Goal: Information Seeking & Learning: Learn about a topic

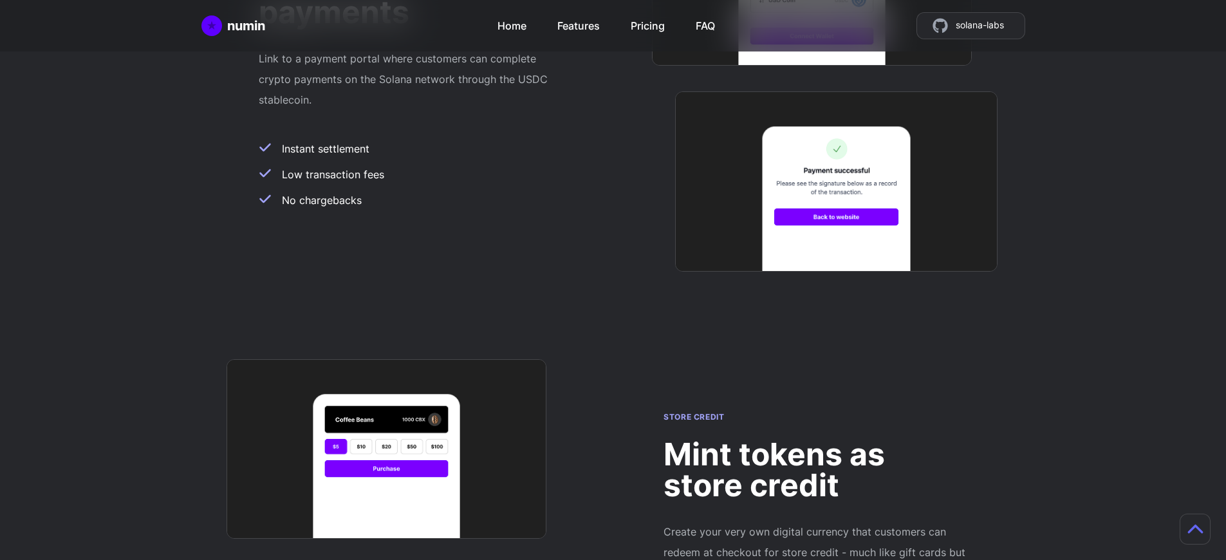
click at [815, 439] on h2 "Mint tokens as store credit" at bounding box center [815, 470] width 304 height 62
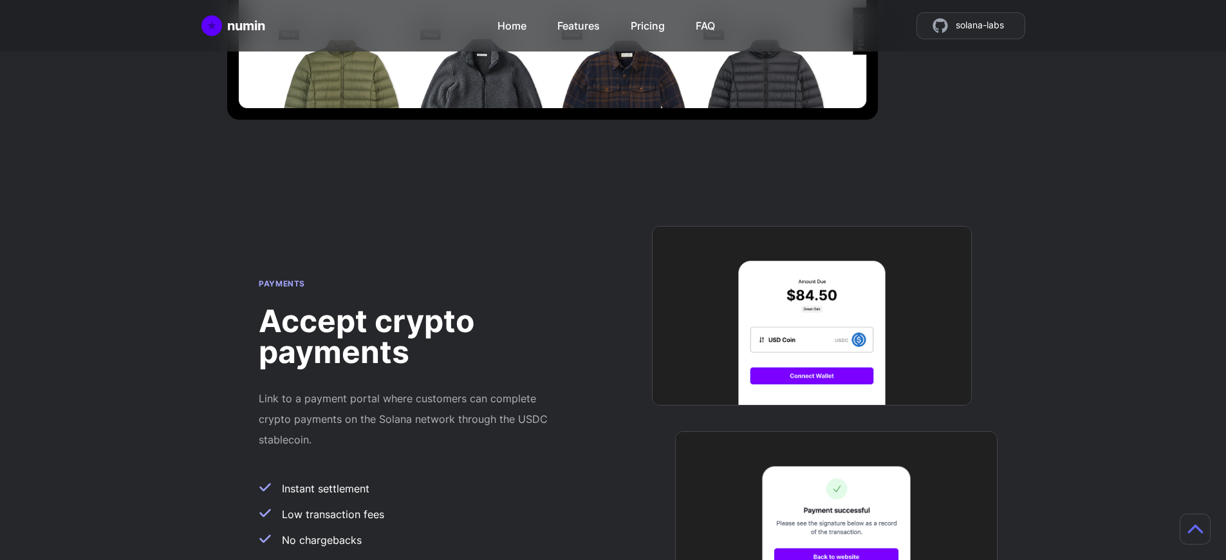
scroll to position [1115, 0]
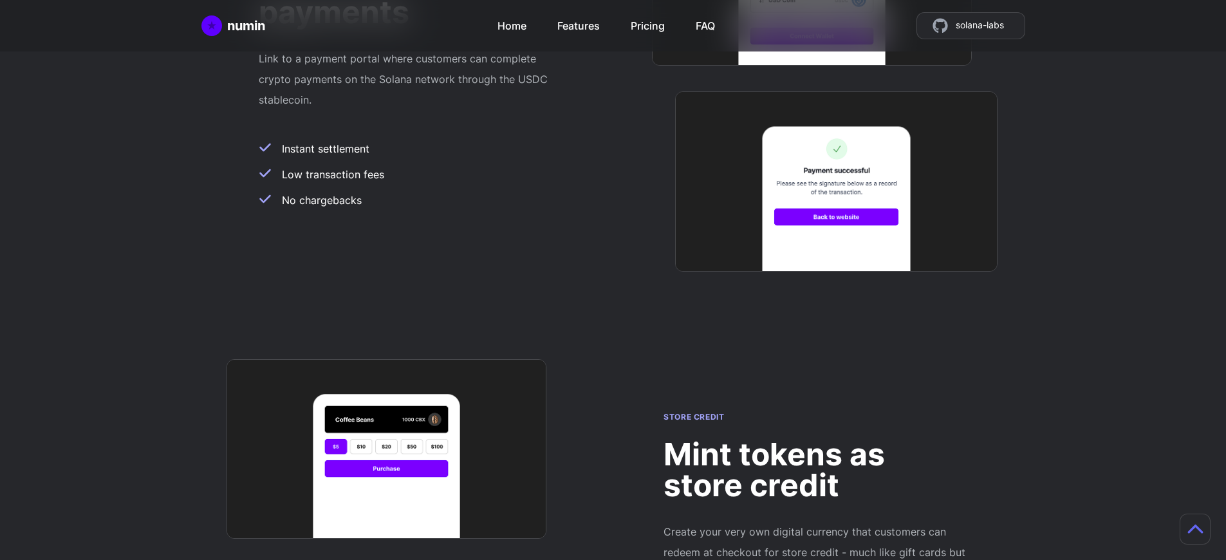
click at [815, 439] on h2 "Mint tokens as store credit" at bounding box center [815, 470] width 304 height 62
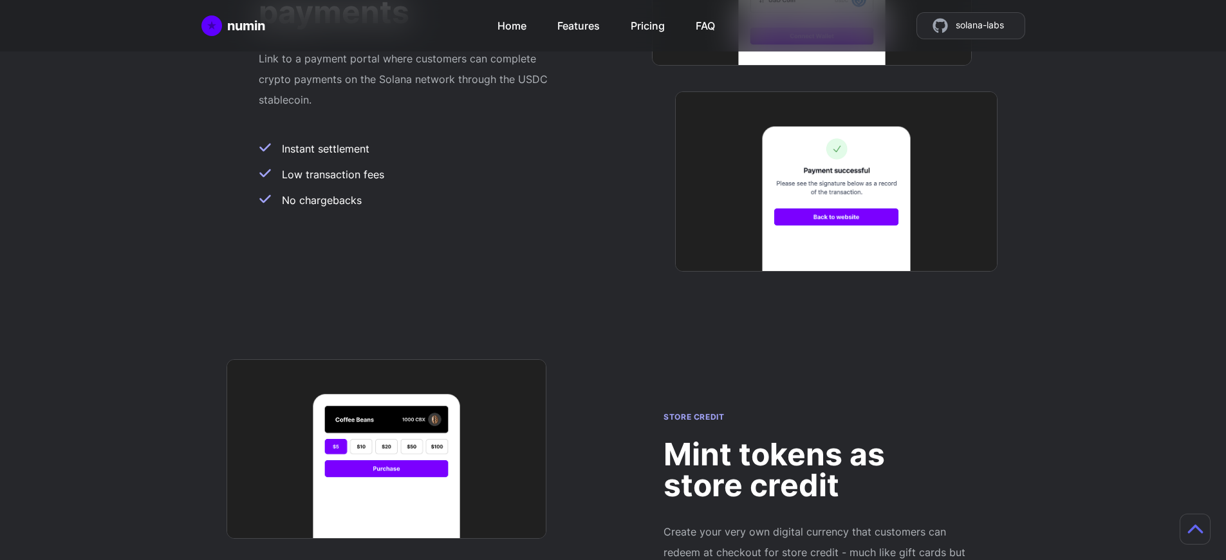
click at [815, 439] on h2 "Mint tokens as store credit" at bounding box center [815, 470] width 304 height 62
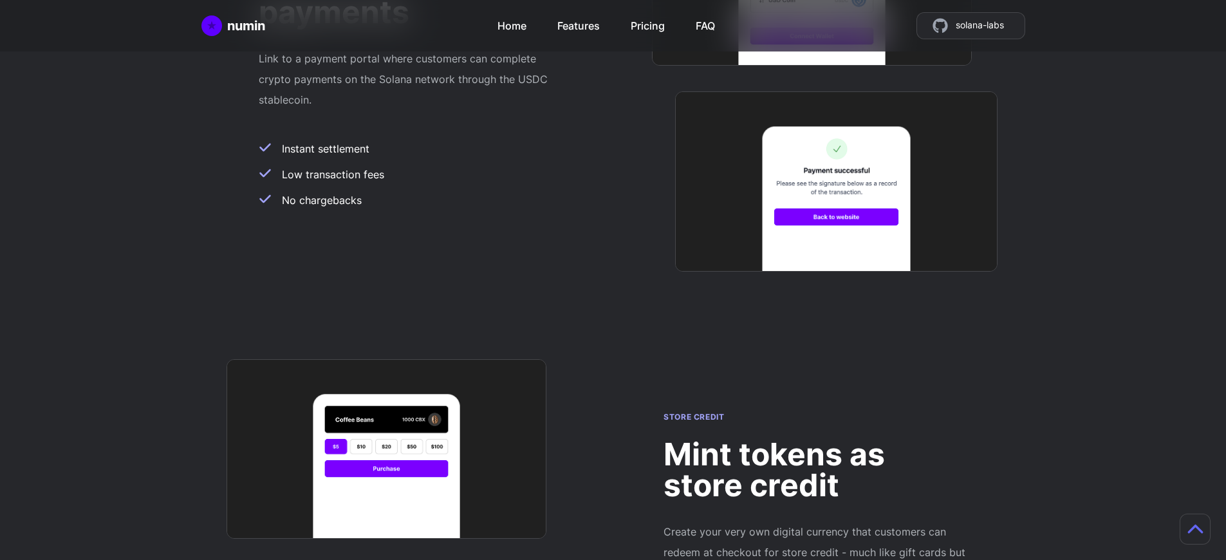
click at [815, 439] on h2 "Mint tokens as store credit" at bounding box center [815, 470] width 304 height 62
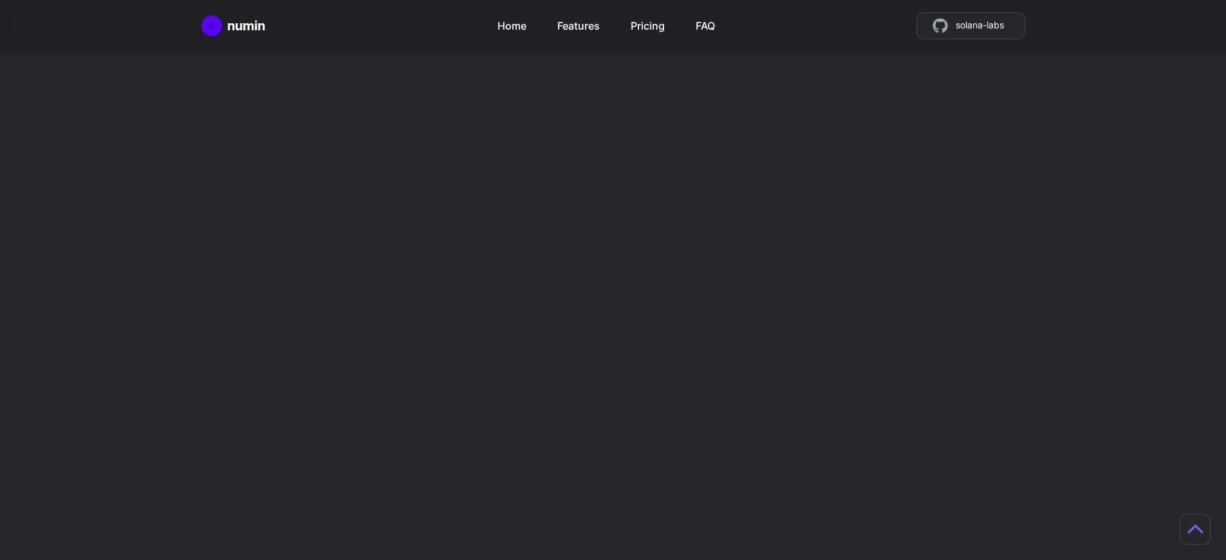
click at [815, 439] on h2 "Mint tokens as store credit" at bounding box center [815, 470] width 304 height 62
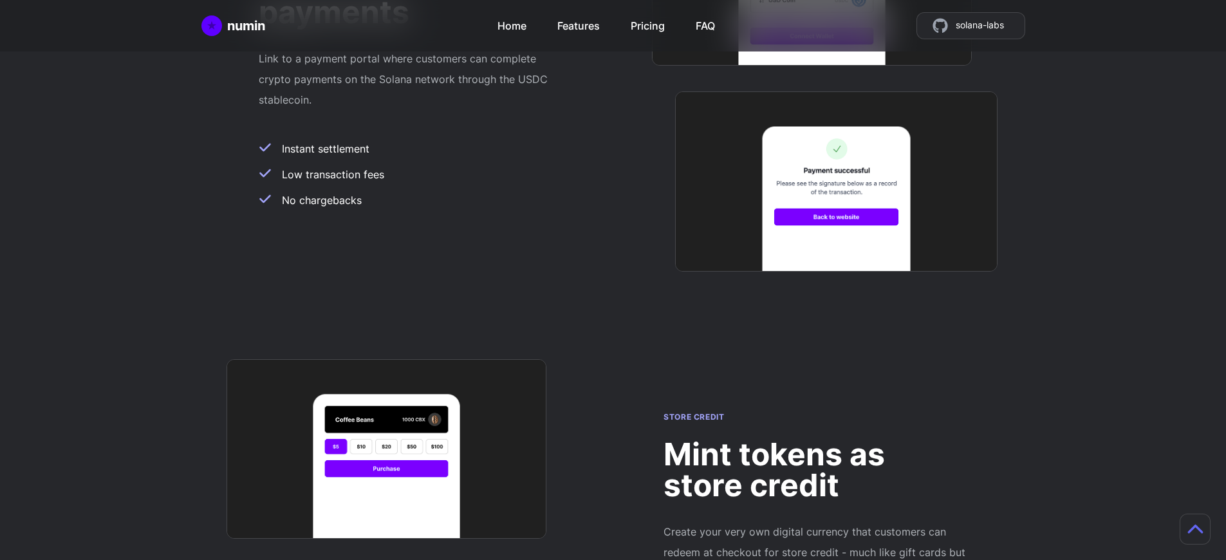
click at [815, 439] on h2 "Mint tokens as store credit" at bounding box center [815, 470] width 304 height 62
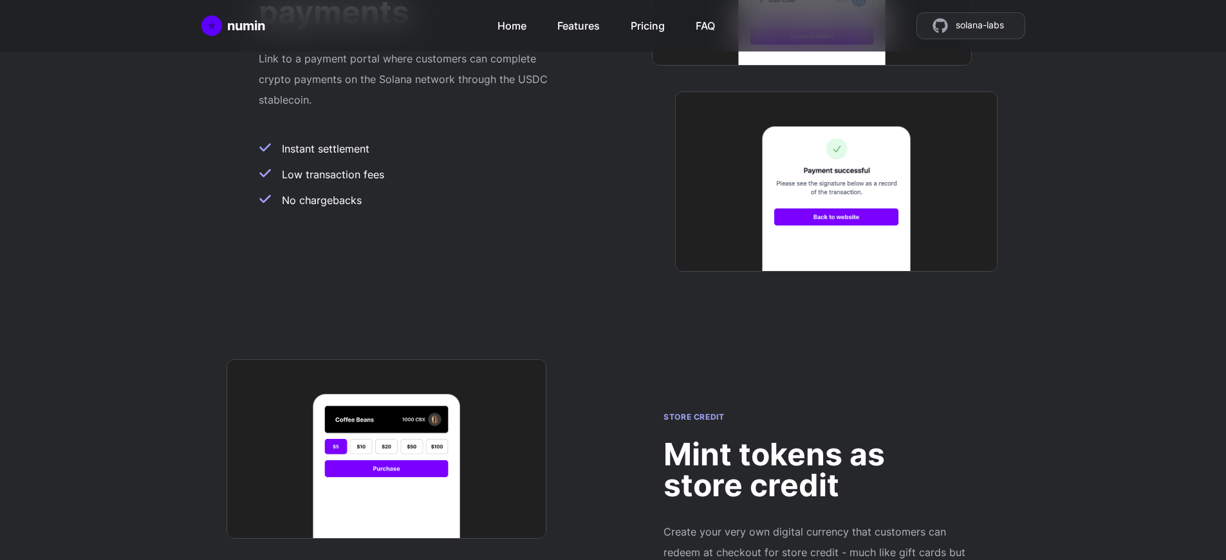
click at [815, 439] on h2 "Mint tokens as store credit" at bounding box center [815, 470] width 304 height 62
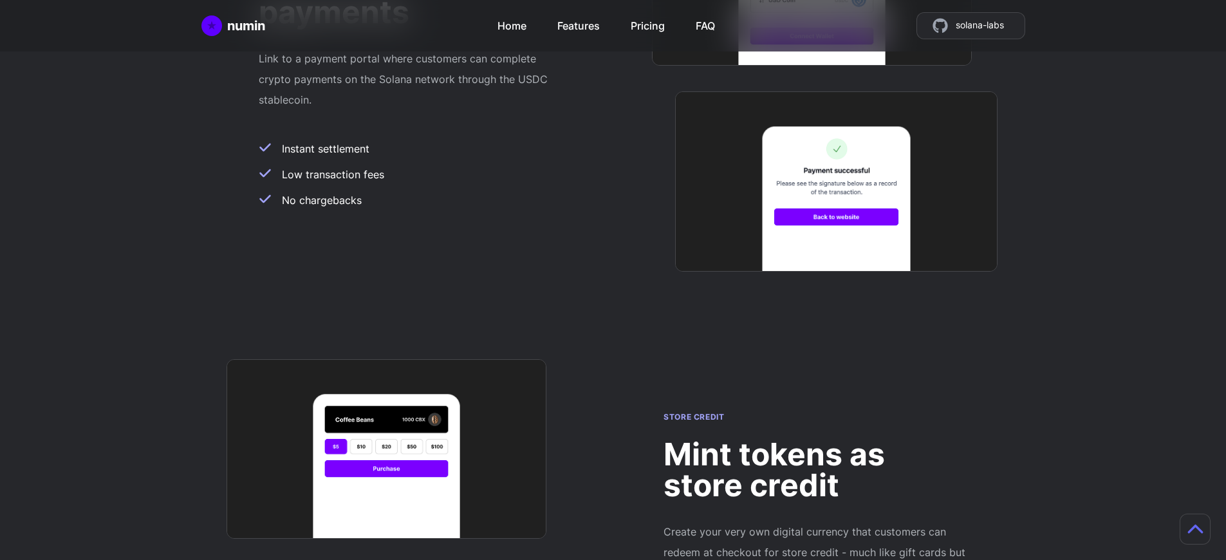
click at [815, 439] on h2 "Mint tokens as store credit" at bounding box center [815, 470] width 304 height 62
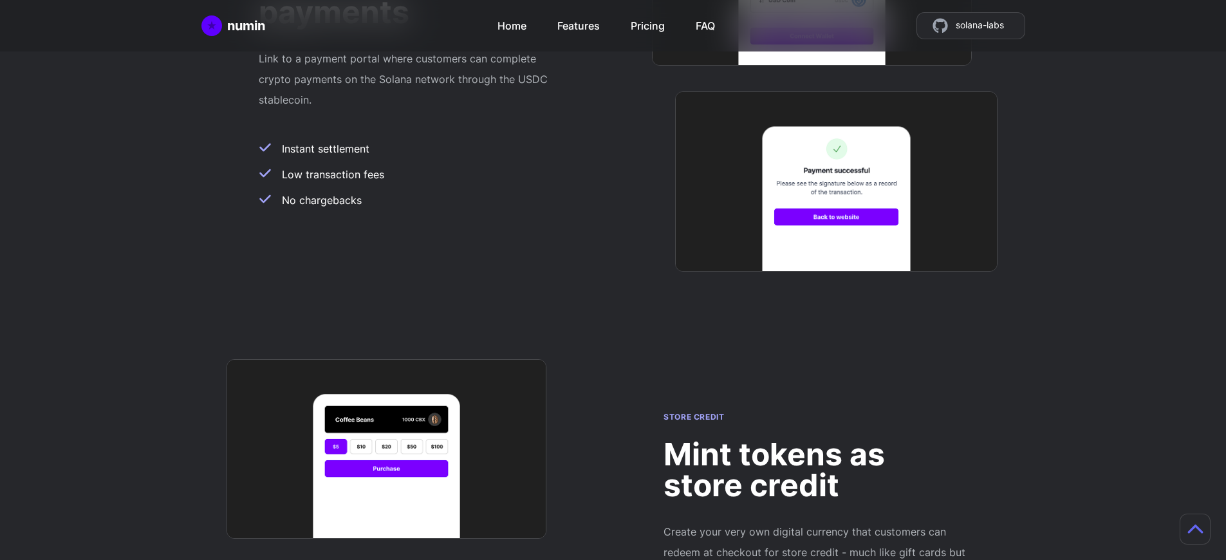
click at [815, 439] on h2 "Mint tokens as store credit" at bounding box center [815, 470] width 304 height 62
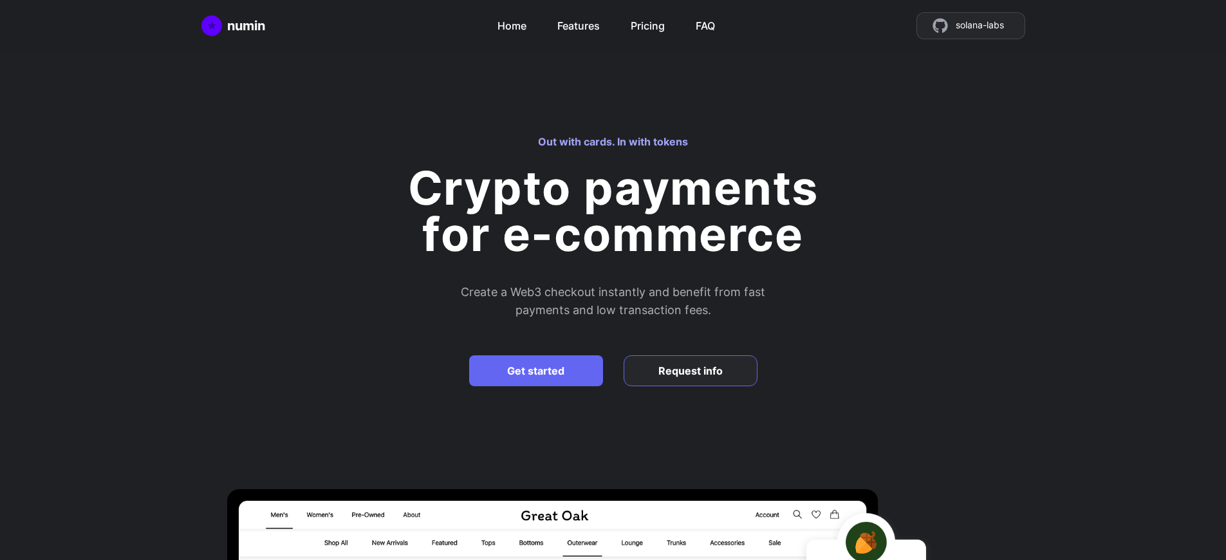
scroll to position [2031, 0]
